Goal: Complete application form

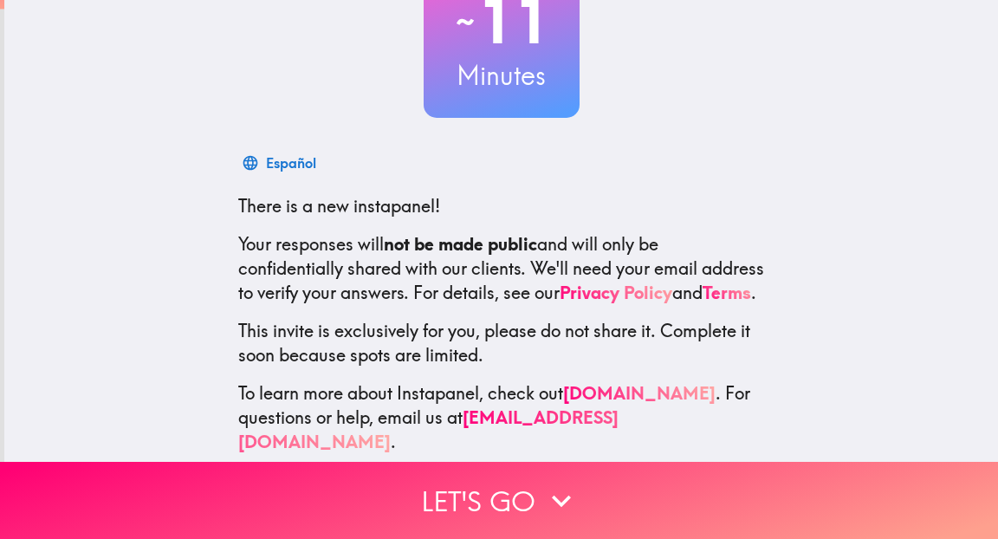
scroll to position [168, 0]
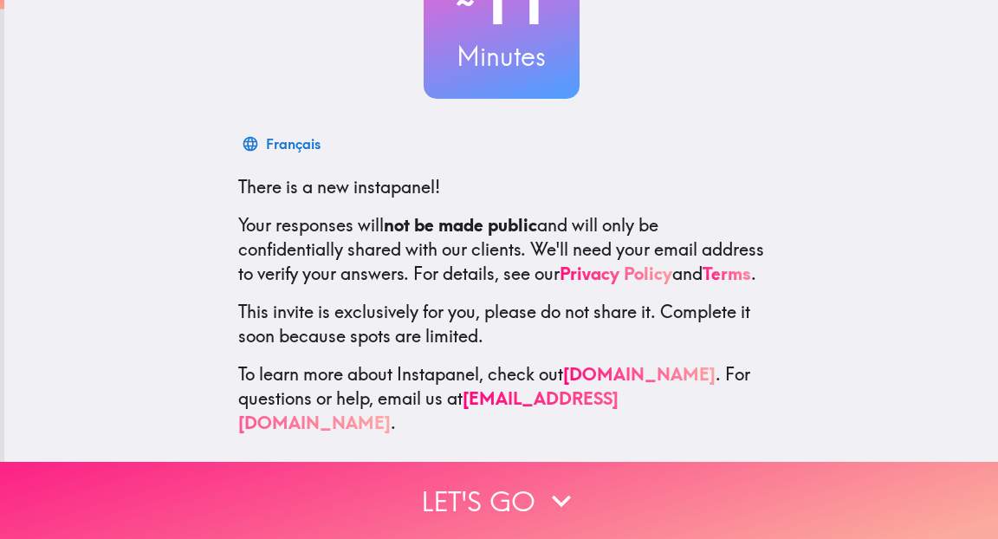
click at [485, 495] on button "Let's go" at bounding box center [499, 500] width 998 height 77
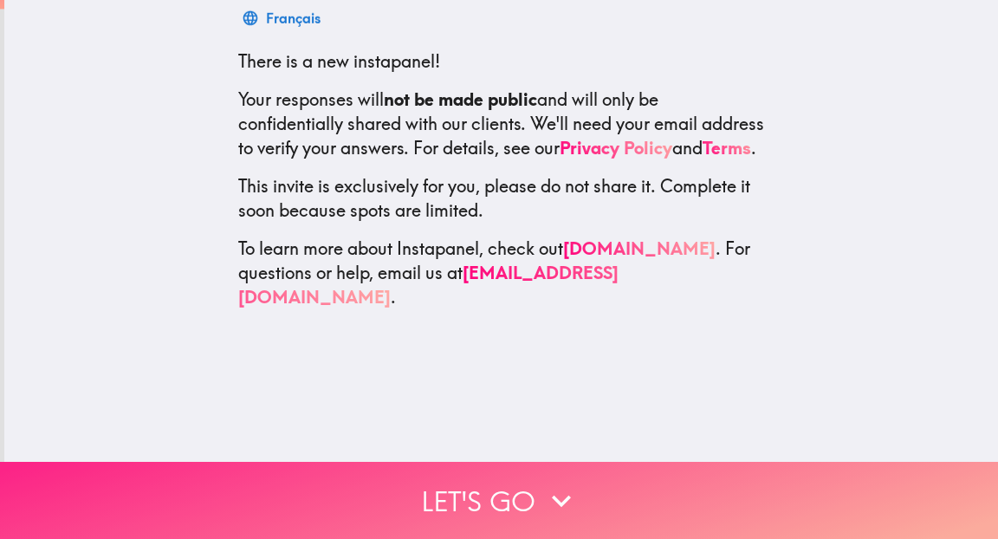
scroll to position [0, 0]
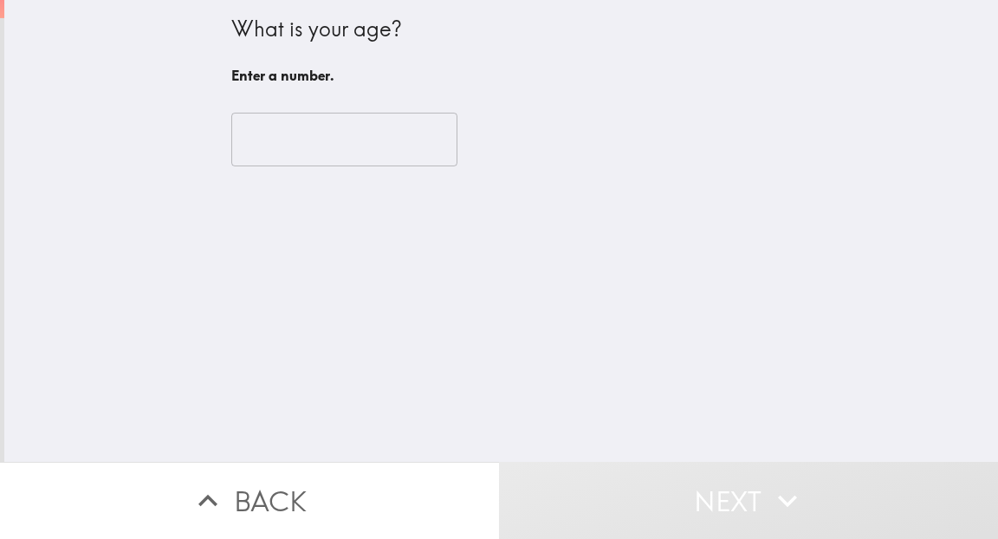
click at [321, 165] on input "number" at bounding box center [344, 140] width 226 height 54
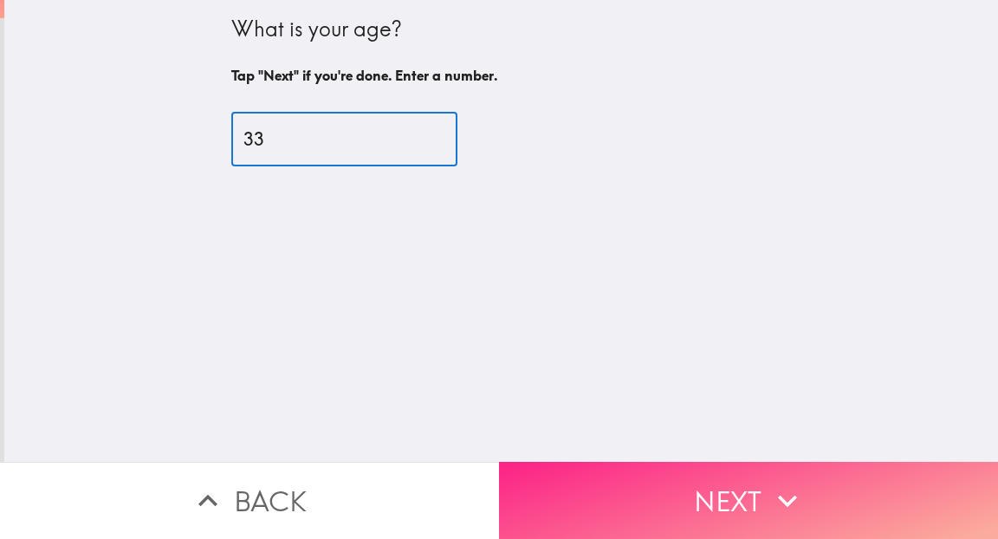
type input "33"
click at [768, 484] on icon "button" at bounding box center [787, 501] width 38 height 38
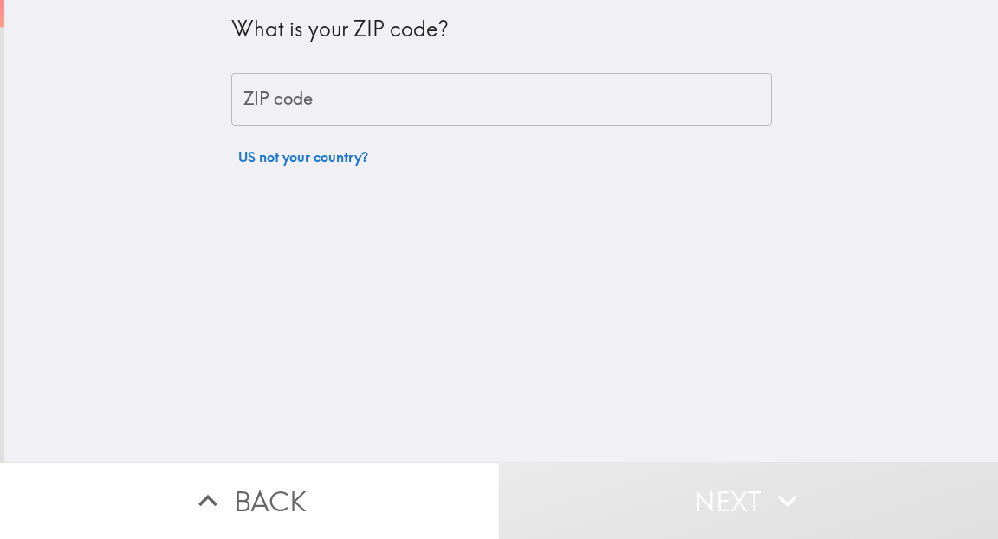
click at [482, 107] on input "ZIP code" at bounding box center [501, 100] width 540 height 54
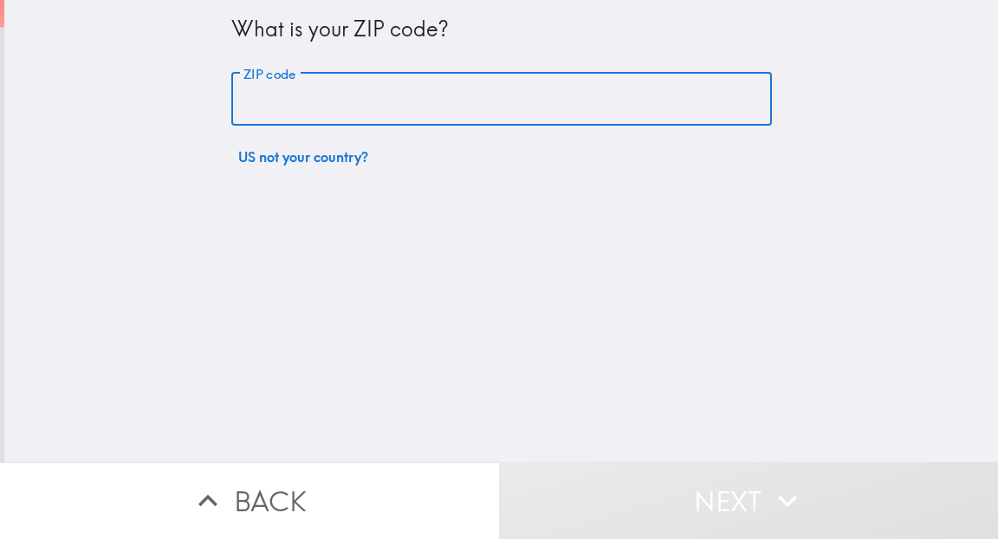
type input "19104"
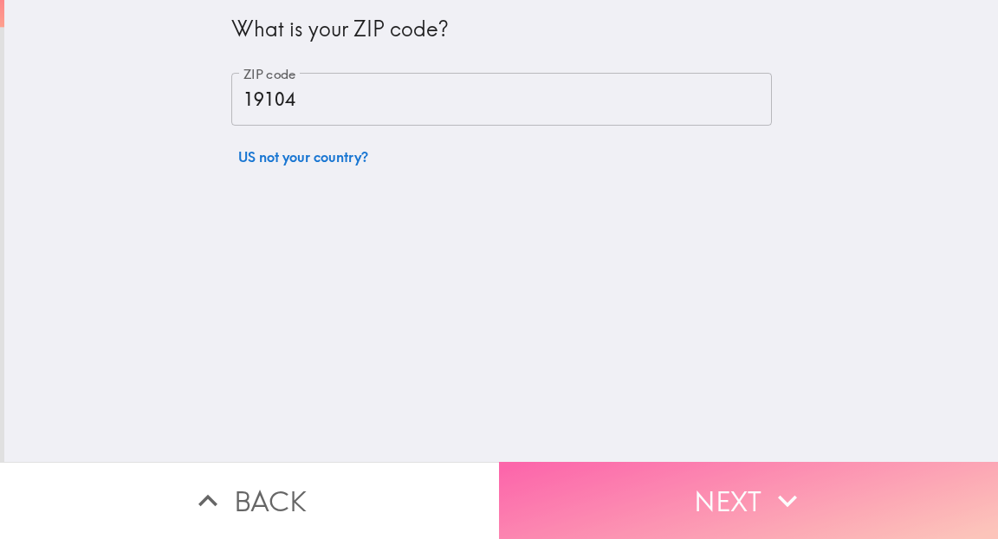
click at [658, 512] on button "Next" at bounding box center [748, 500] width 499 height 77
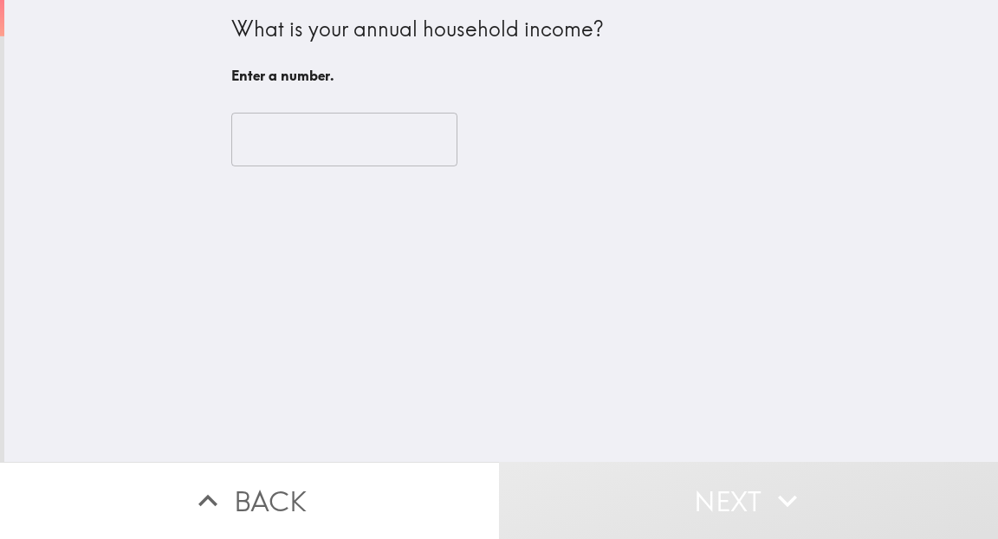
click at [358, 139] on input "number" at bounding box center [344, 140] width 226 height 54
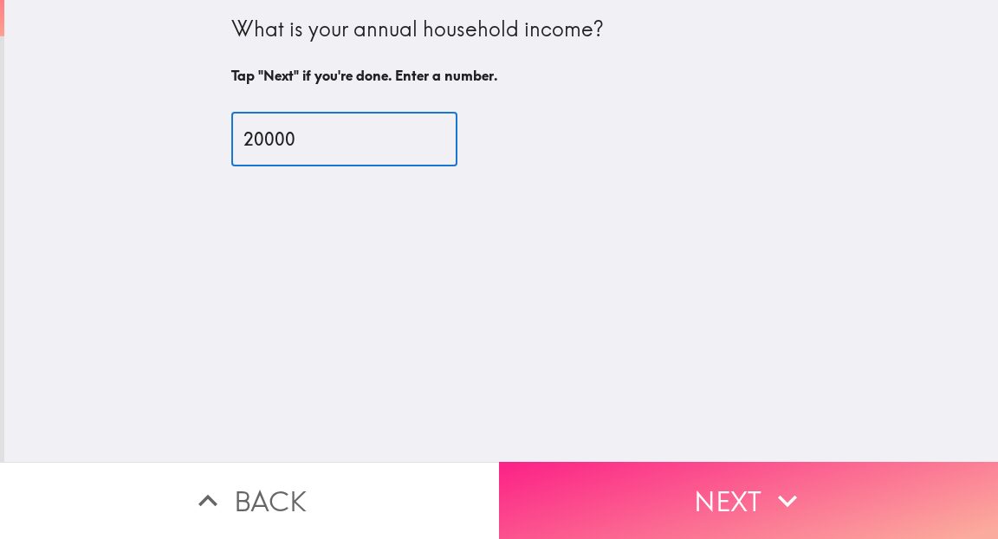
type input "20000"
click at [568, 487] on button "Next" at bounding box center [748, 500] width 499 height 77
